Goal: Task Accomplishment & Management: Manage account settings

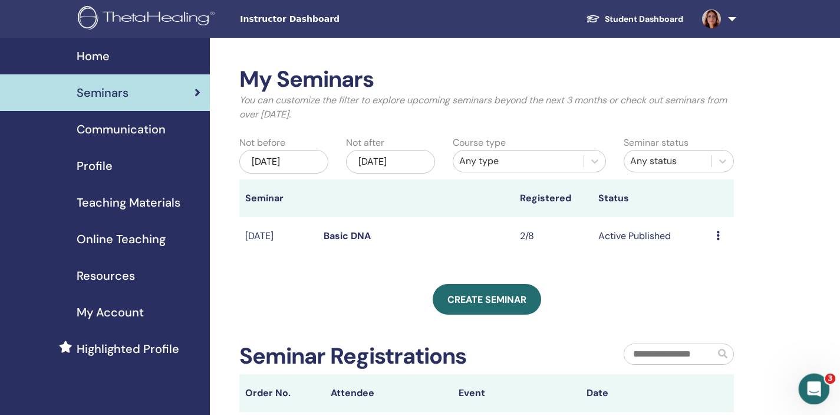
click at [815, 390] on icon "Intercom Messenger uygulamasını aç" at bounding box center [812, 386] width 19 height 19
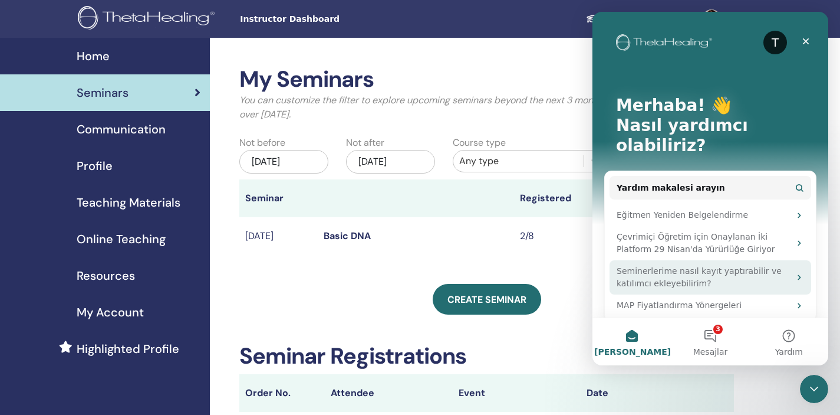
click at [703, 265] on div "Seminerlerime nasıl kayıt yaptırabilir ve katılımcı ekleyebilirim?" at bounding box center [703, 277] width 173 height 25
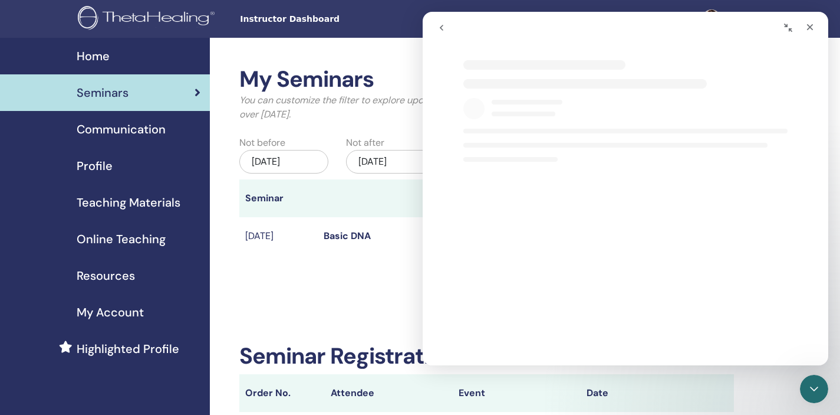
select select "**"
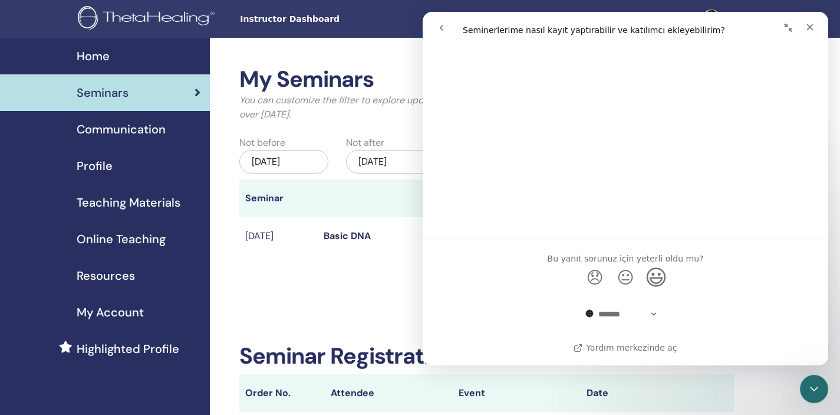
click at [655, 273] on span "😃" at bounding box center [656, 276] width 23 height 31
click at [811, 29] on icon "Kapat" at bounding box center [809, 26] width 9 height 9
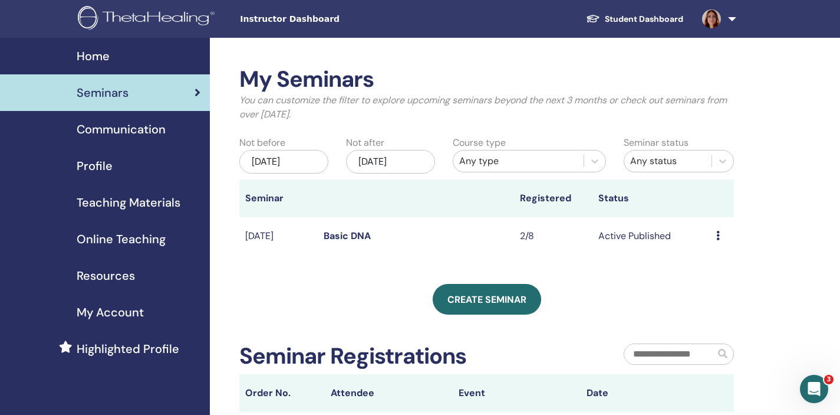
click at [146, 202] on span "Teaching Materials" at bounding box center [129, 202] width 104 height 18
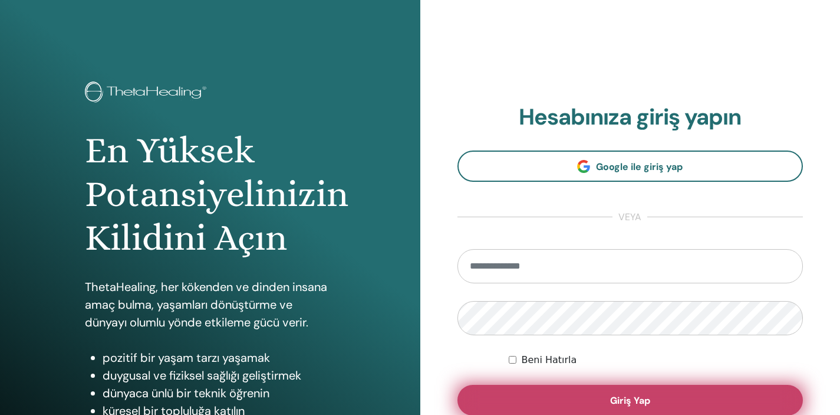
type input "**********"
click at [695, 394] on button "Giriş Yap" at bounding box center [631, 399] width 346 height 31
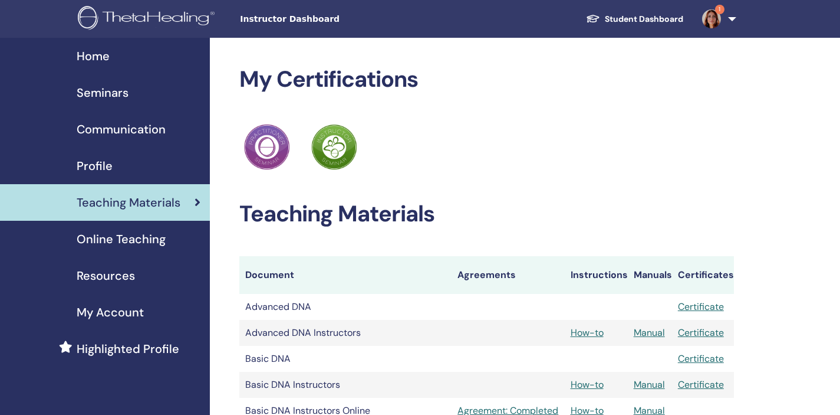
click at [642, 14] on link "Student Dashboard" at bounding box center [635, 19] width 116 height 22
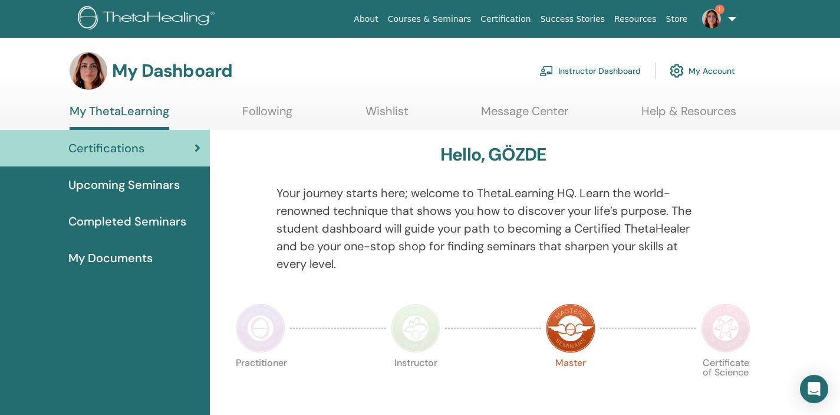
click at [717, 13] on span "1" at bounding box center [719, 9] width 9 height 9
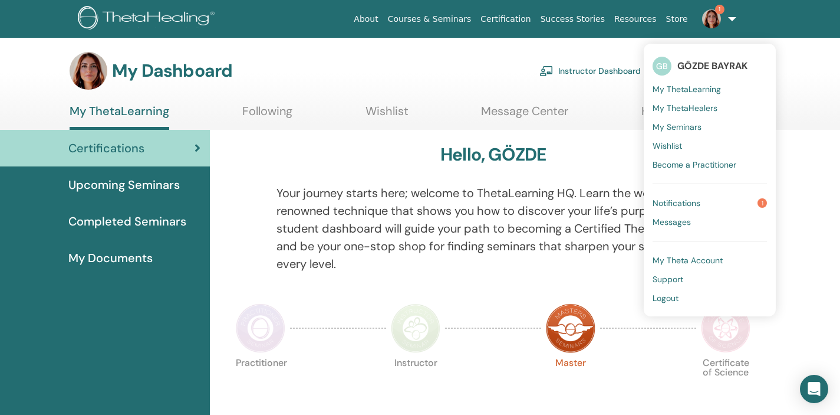
click at [723, 202] on link "Notifications 1" at bounding box center [710, 202] width 114 height 19
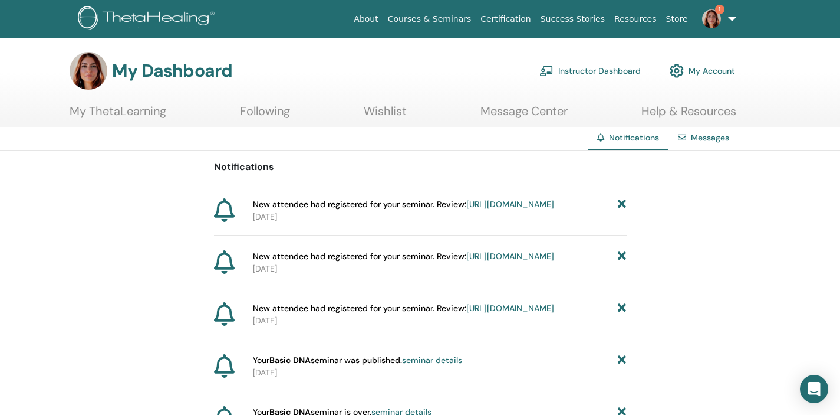
click at [478, 209] on link "https://member.thetahealing.com/instructor/seminar/378435/attendees" at bounding box center [510, 204] width 88 height 11
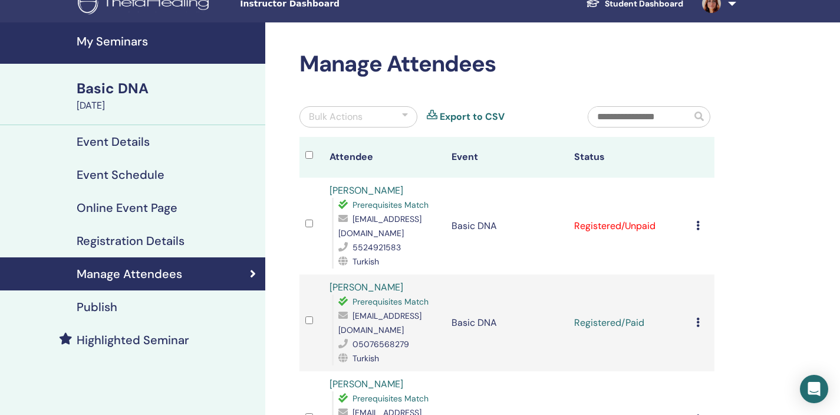
scroll to position [28, 0]
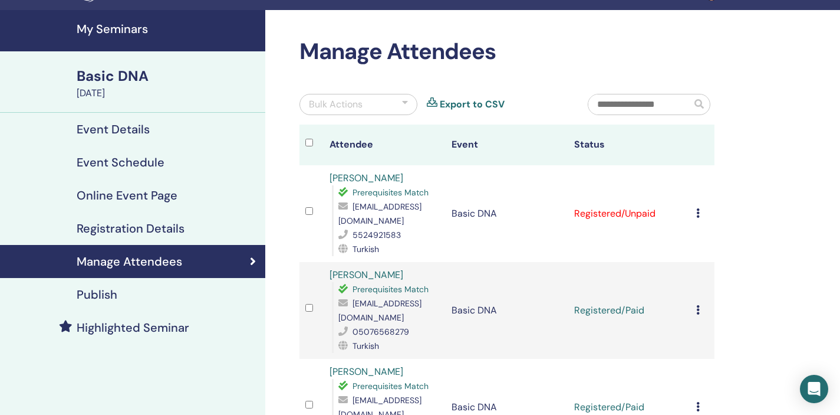
click at [699, 214] on icon at bounding box center [698, 212] width 4 height 9
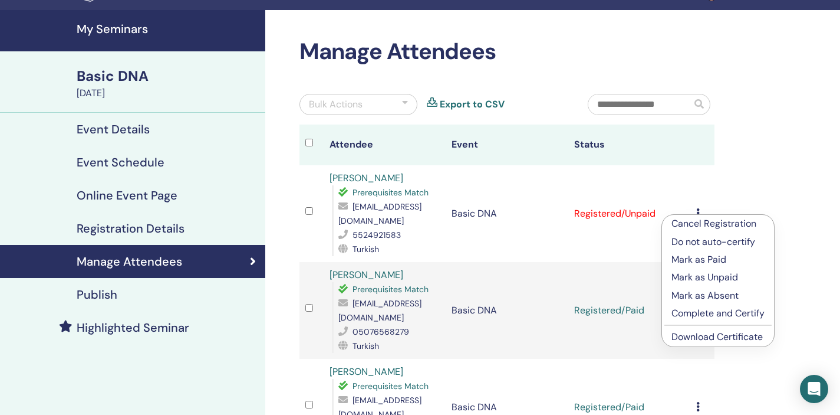
click at [725, 258] on p "Mark as Paid" at bounding box center [718, 259] width 93 height 14
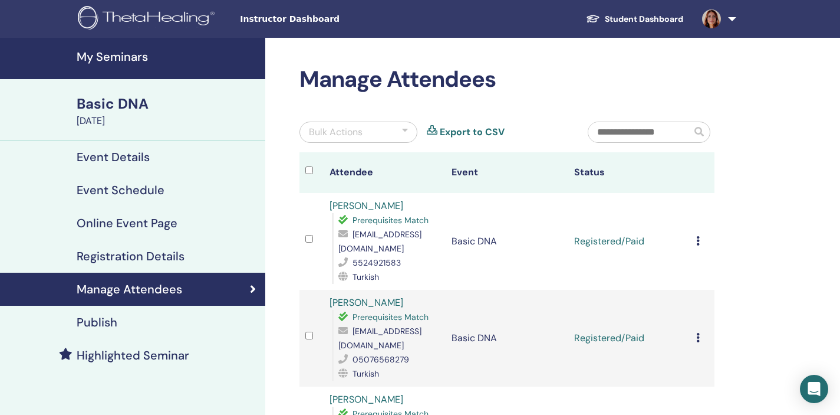
click at [133, 158] on h4 "Event Details" at bounding box center [113, 157] width 73 height 14
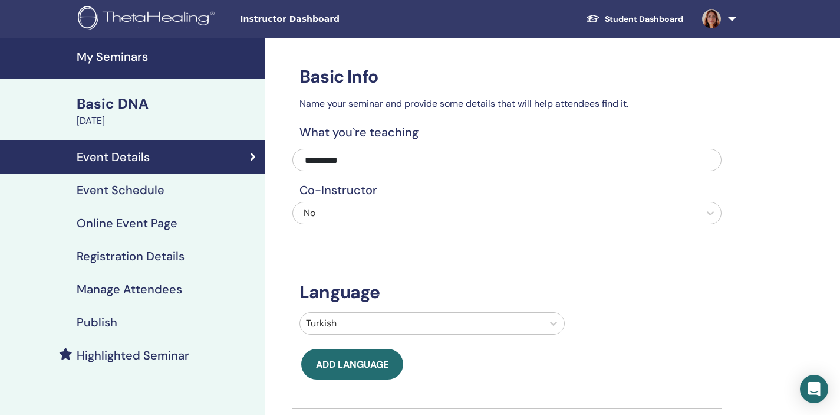
click at [139, 189] on h4 "Event Schedule" at bounding box center [121, 190] width 88 height 14
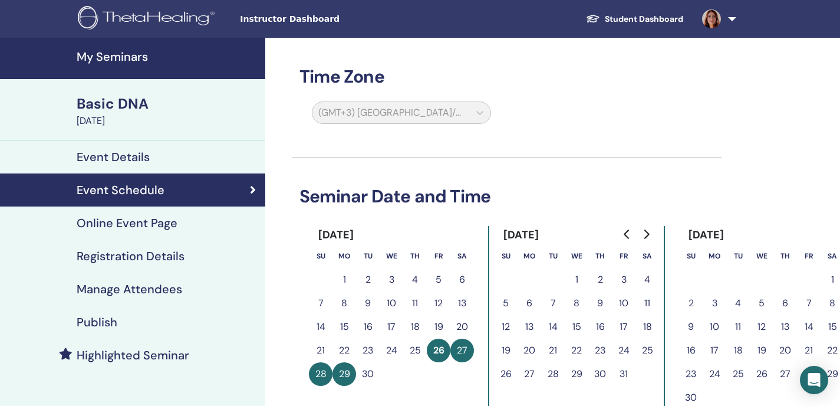
click at [173, 224] on h4 "Online Event Page" at bounding box center [127, 223] width 101 height 14
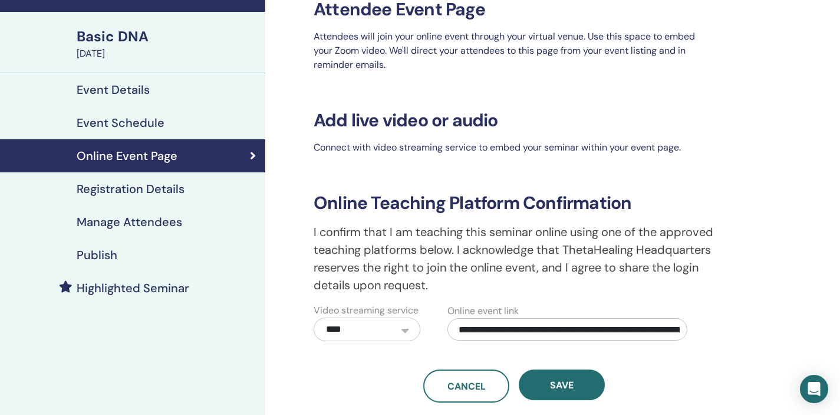
scroll to position [0, 165]
drag, startPoint x: 457, startPoint y: 327, endPoint x: 848, endPoint y: 338, distance: 391.7
click at [840, 338] on html "Instructor Dashboard Student Dashboard GB GÖZDE BAYRAK My ThetaLearning My Thet…" at bounding box center [420, 140] width 840 height 415
drag, startPoint x: 683, startPoint y: 329, endPoint x: 144, endPoint y: 321, distance: 539.6
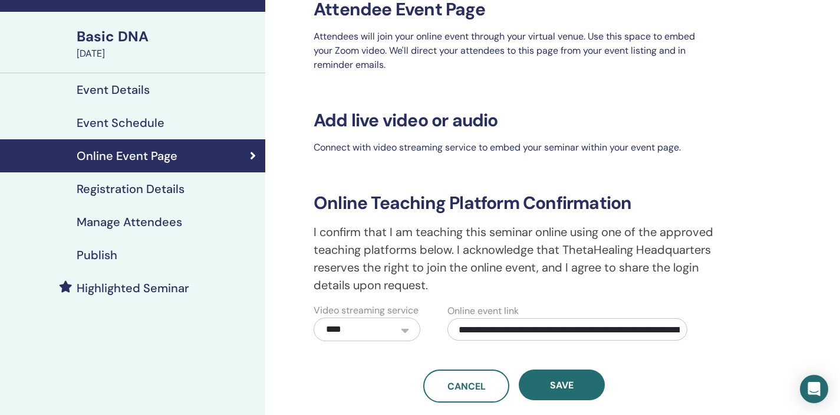
click at [144, 321] on div "**********" at bounding box center [420, 269] width 840 height 597
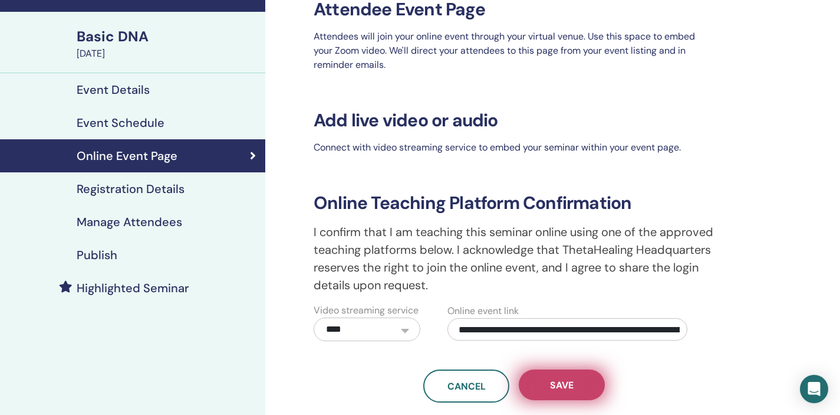
click at [586, 386] on button "Save" at bounding box center [562, 384] width 86 height 31
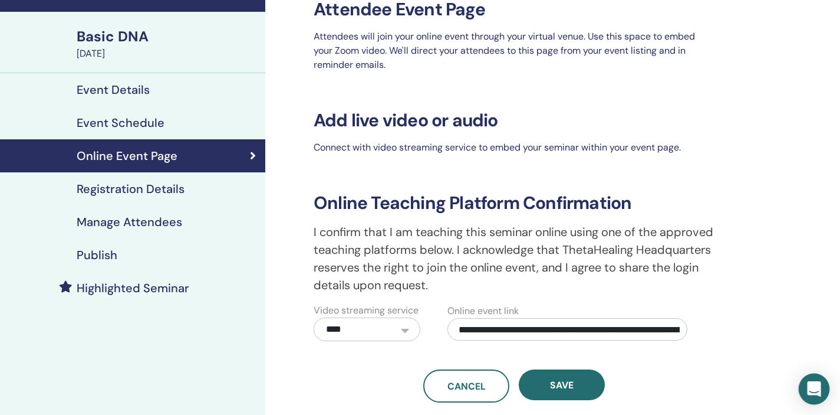
click at [814, 386] on icon "Open Intercom Messenger" at bounding box center [814, 388] width 14 height 15
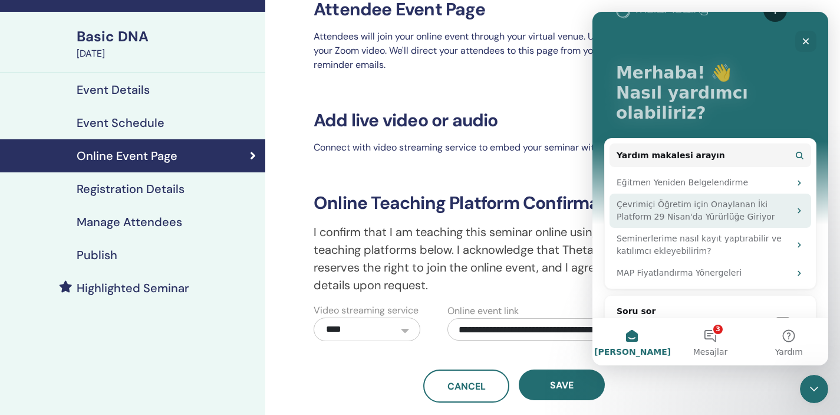
scroll to position [41, 0]
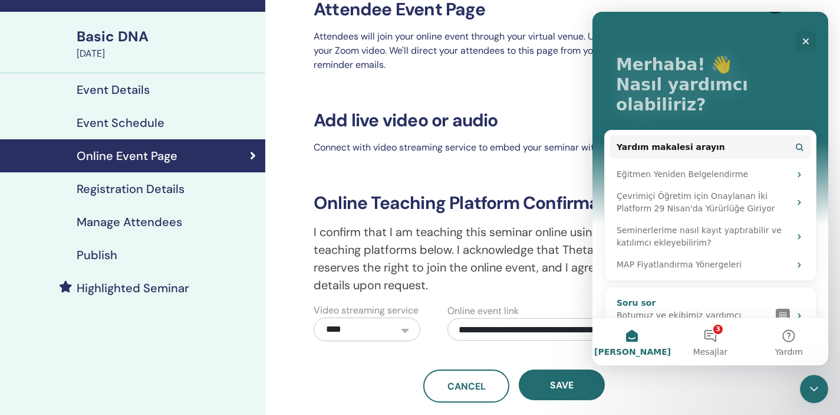
click at [736, 309] on div "Botumuz ve ekibimiz yardımcı olabilir" at bounding box center [694, 321] width 154 height 25
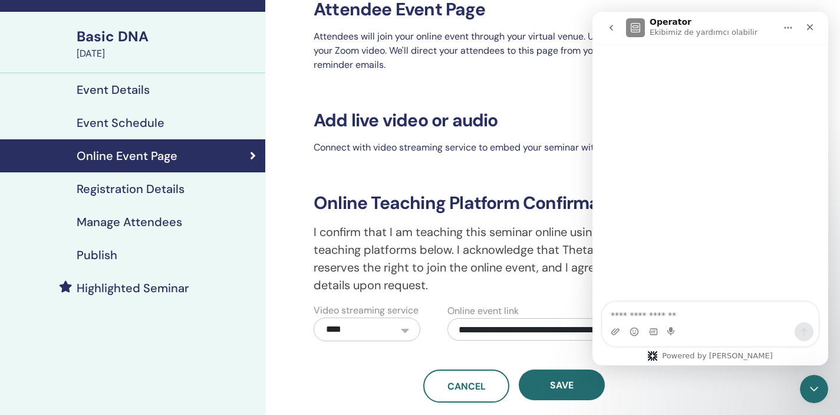
scroll to position [0, 0]
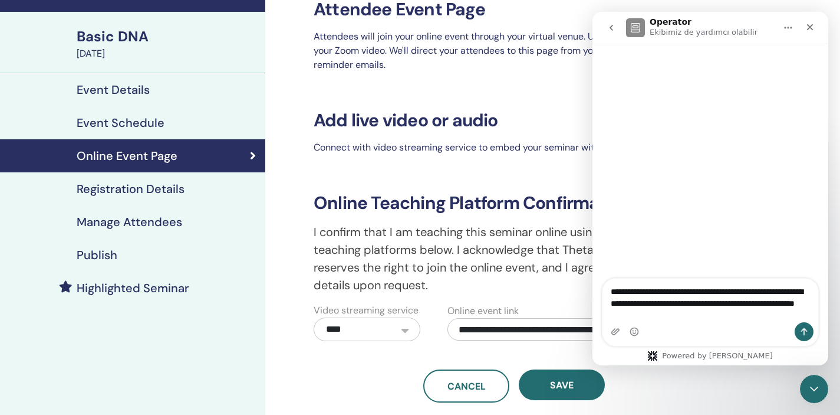
type textarea "**********"
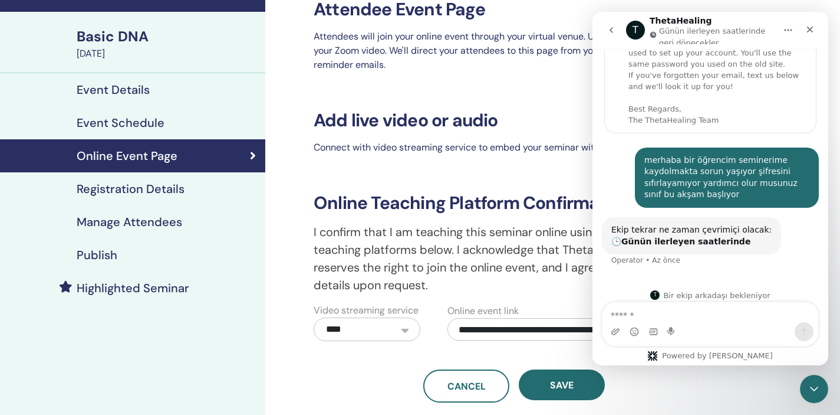
scroll to position [63, 0]
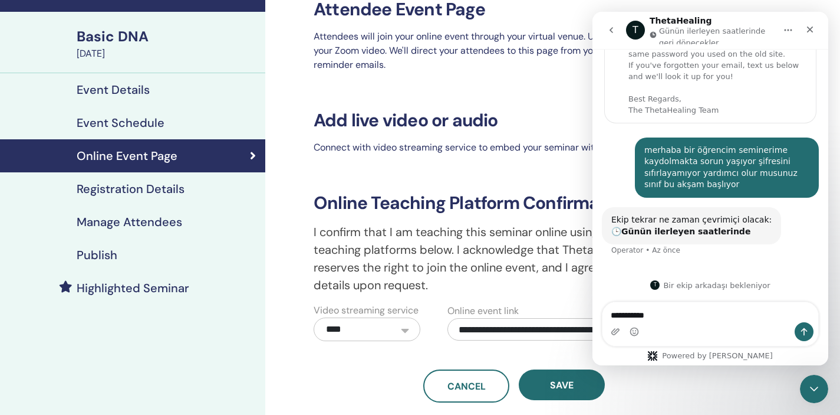
type textarea "**********"
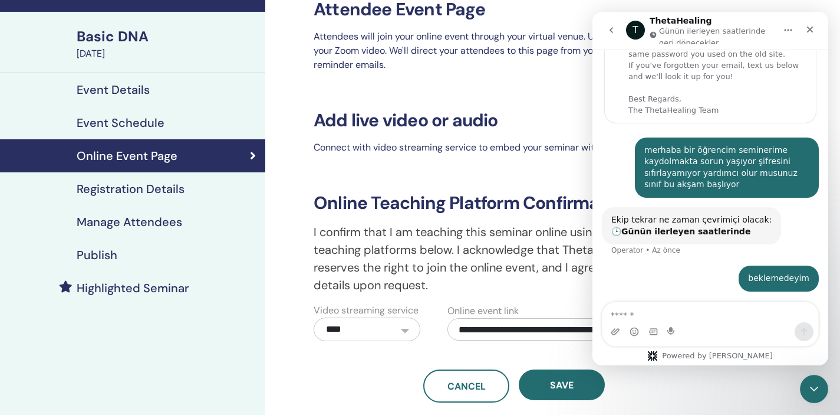
scroll to position [98, 0]
